Goal: Task Accomplishment & Management: Use online tool/utility

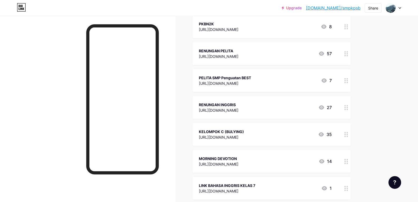
scroll to position [153, 0]
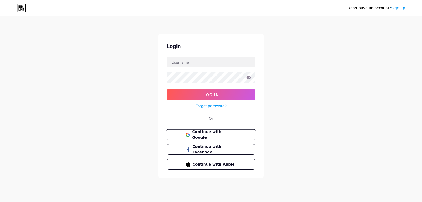
click at [209, 134] on span "Continue with Google" at bounding box center [214, 134] width 44 height 11
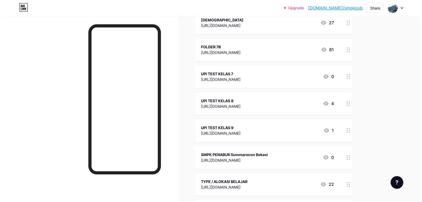
scroll to position [528, 0]
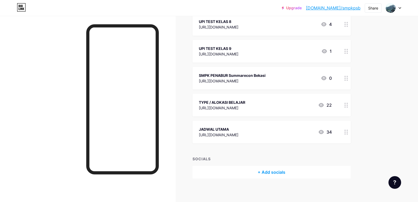
click at [245, 101] on div "TYPE / ALOKASI BELAJAR" at bounding box center [222, 103] width 46 height 6
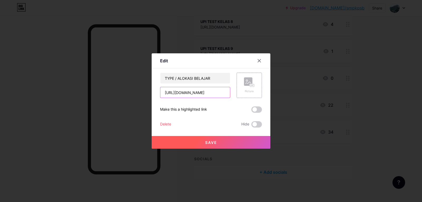
click at [205, 95] on input "https://drive.google.com/file/d/1U88wu89OhLbmr0t6kxbiWjhaOGTpEP0n/view?usp=shar…" at bounding box center [195, 92] width 70 height 11
click at [200, 92] on input "text" at bounding box center [195, 92] width 70 height 11
paste input "https://drive.google.com/file/d/1pIu1ayDyAJmgi8WoYE3G703OdNzSC3Z5/view?usp=shar…"
type input "https://drive.google.com/file/d/1pIu1ayDyAJmgi8WoYE3G703OdNzSC3Z5/view?usp=shar…"
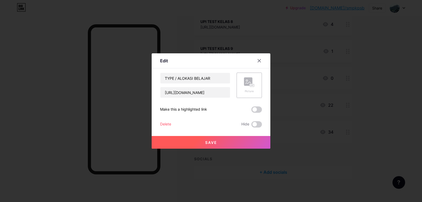
click at [209, 143] on span "Save" at bounding box center [211, 142] width 12 height 4
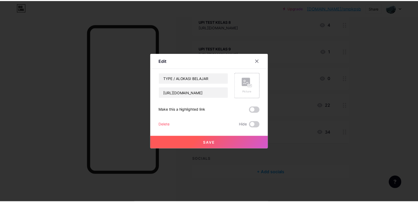
scroll to position [0, 0]
